Goal: Book appointment/travel/reservation

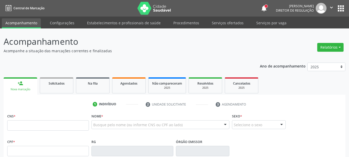
click at [339, 8] on button "apps" at bounding box center [340, 8] width 9 height 9
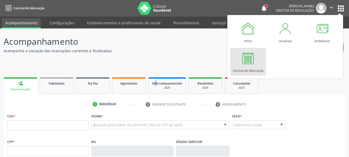
click at [156, 55] on div "Acompanhamento Acompanhe a situação das marcações correntes e finalizadas Relat…" at bounding box center [174, 155] width 341 height 241
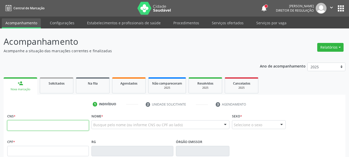
paste input "700 3039 6254 0131"
type input "700 3039 6254 0131"
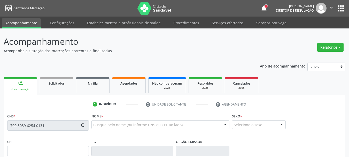
type input "[DATE]"
type input "[PERSON_NAME] das [PERSON_NAME]"
type input "[PHONE_NUMBER]"
type input "55"
type input "098.353.144-70"
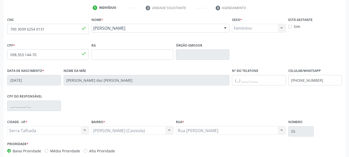
scroll to position [123, 0]
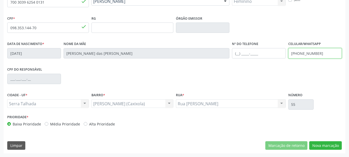
drag, startPoint x: 324, startPoint y: 54, endPoint x: 228, endPoint y: 48, distance: 96.7
click at [228, 48] on div "Data de nascimento * [DATE] Nome da mãe [PERSON_NAME] das [PERSON_NAME] Nº do T…" at bounding box center [174, 53] width 337 height 26
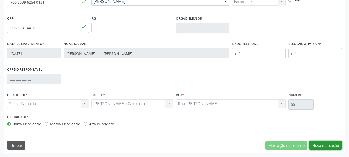
click at [331, 145] on button "Nova marcação" at bounding box center [325, 145] width 33 height 9
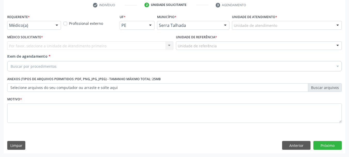
scroll to position [99, 0]
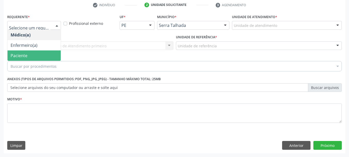
click at [29, 54] on span "Paciente" at bounding box center [33, 55] width 53 height 10
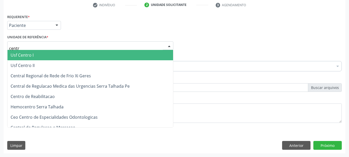
type input "centro"
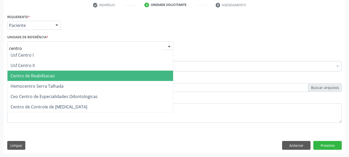
click at [45, 76] on span "Centro de Reabilitacao" at bounding box center [33, 76] width 44 height 6
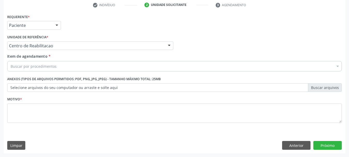
drag, startPoint x: 42, startPoint y: 66, endPoint x: 25, endPoint y: 59, distance: 18.6
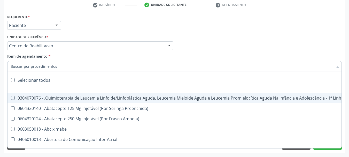
click at [19, 67] on input "Item de agendamento *" at bounding box center [172, 66] width 322 height 10
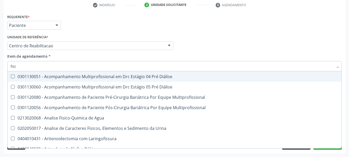
type input "fisio"
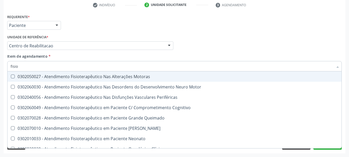
click at [45, 74] on div "0302050027 - Atendimento Fisioterapêutico Nas Alterações Motoras" at bounding box center [195, 76] width 369 height 4
checkbox Motoras "true"
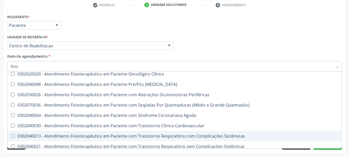
scroll to position [77, 0]
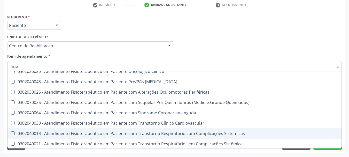
checkbox Motor "true"
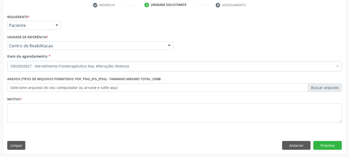
scroll to position [0, 0]
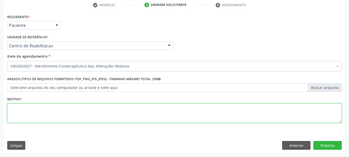
click at [151, 120] on textarea at bounding box center [174, 113] width 334 height 20
type textarea ".."
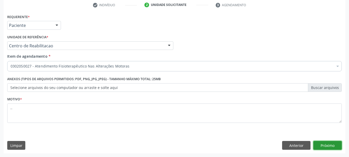
click at [331, 147] on button "Próximo" at bounding box center [327, 145] width 28 height 9
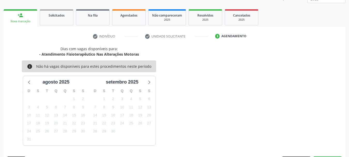
scroll to position [83, 0]
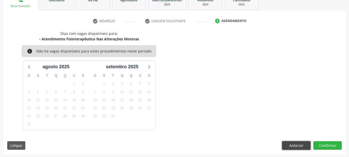
click at [300, 148] on button "Anterior" at bounding box center [296, 145] width 28 height 9
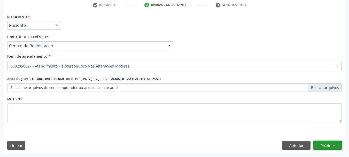
click at [336, 147] on button "Próximo" at bounding box center [327, 145] width 28 height 9
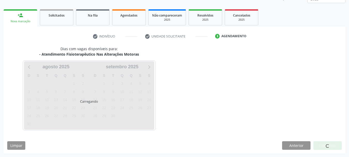
scroll to position [68, 0]
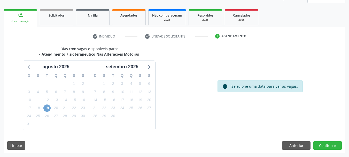
click at [50, 109] on span "19" at bounding box center [46, 107] width 7 height 7
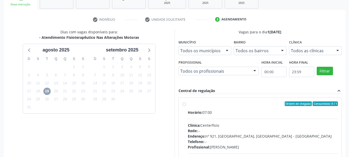
scroll to position [94, 0]
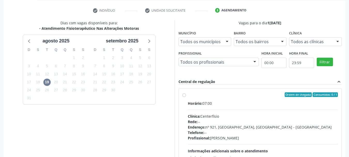
click at [188, 95] on label "Ordem de chegada Consumidos: 0 / 1 Horário: 07:00 Clínica: Centerfisio Rede: --…" at bounding box center [263, 131] width 150 height 79
click at [185, 95] on input "Ordem de chegada Consumidos: 0 / 1 Horário: 07:00 Clínica: Centerfisio Rede: --…" at bounding box center [184, 94] width 4 height 5
radio input "true"
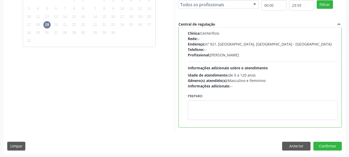
scroll to position [152, 0]
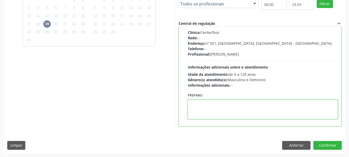
click at [225, 109] on textarea at bounding box center [263, 109] width 150 height 20
type textarea "12 sessões"
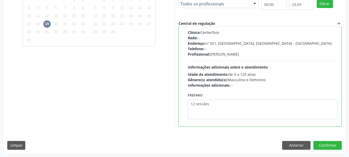
click at [324, 140] on div "Dias com vagas disponíveis para: - Atendimento Fisioterapêutico Nas Alterações …" at bounding box center [174, 57] width 341 height 191
click at [327, 145] on button "Confirmar" at bounding box center [327, 145] width 28 height 9
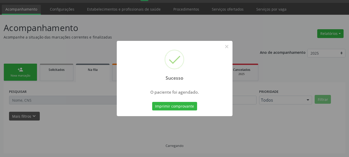
scroll to position [14, 0]
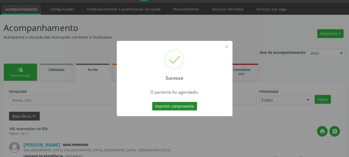
click at [173, 107] on button "Imprimir comprovante" at bounding box center [174, 106] width 45 height 9
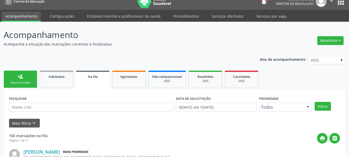
scroll to position [0, 0]
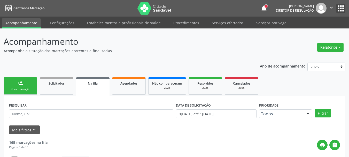
drag, startPoint x: 343, startPoint y: 10, endPoint x: 337, endPoint y: 14, distance: 7.4
click at [343, 10] on button "apps" at bounding box center [340, 8] width 9 height 9
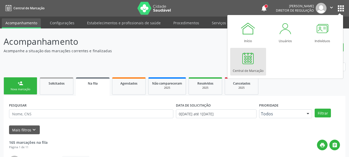
click at [253, 65] on div at bounding box center [247, 57] width 15 height 15
